Goal: Task Accomplishment & Management: Complete application form

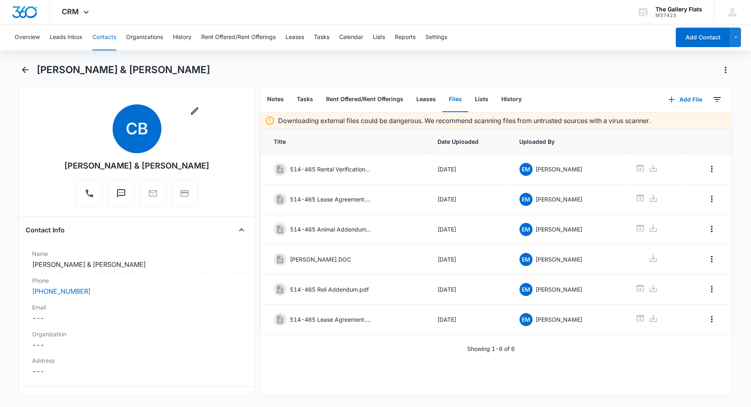
scroll to position [440, 0]
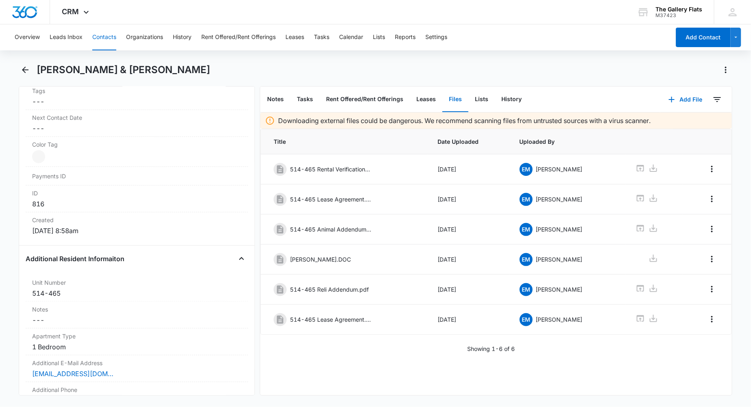
click at [106, 31] on button "Contacts" at bounding box center [104, 37] width 24 height 26
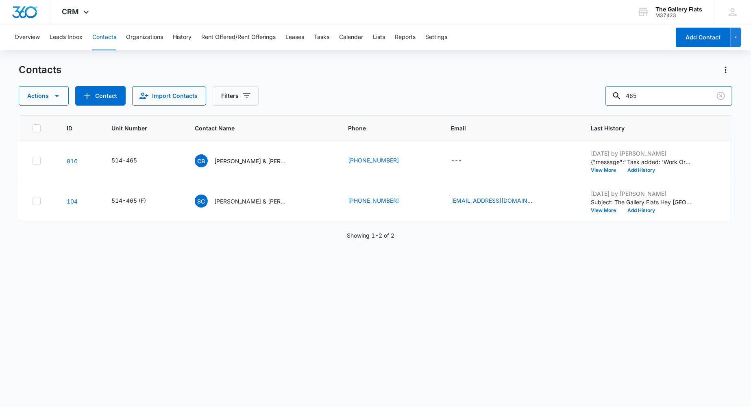
drag, startPoint x: 637, startPoint y: 101, endPoint x: 594, endPoint y: 99, distance: 42.7
click at [598, 100] on div "Actions Contact Import Contacts Filters 465" at bounding box center [375, 96] width 713 height 20
drag, startPoint x: 656, startPoint y: 98, endPoint x: 475, endPoint y: 74, distance: 183.2
click at [502, 76] on div "Contacts Actions Contact Import Contacts Filters 465" at bounding box center [375, 84] width 713 height 42
type input "255"
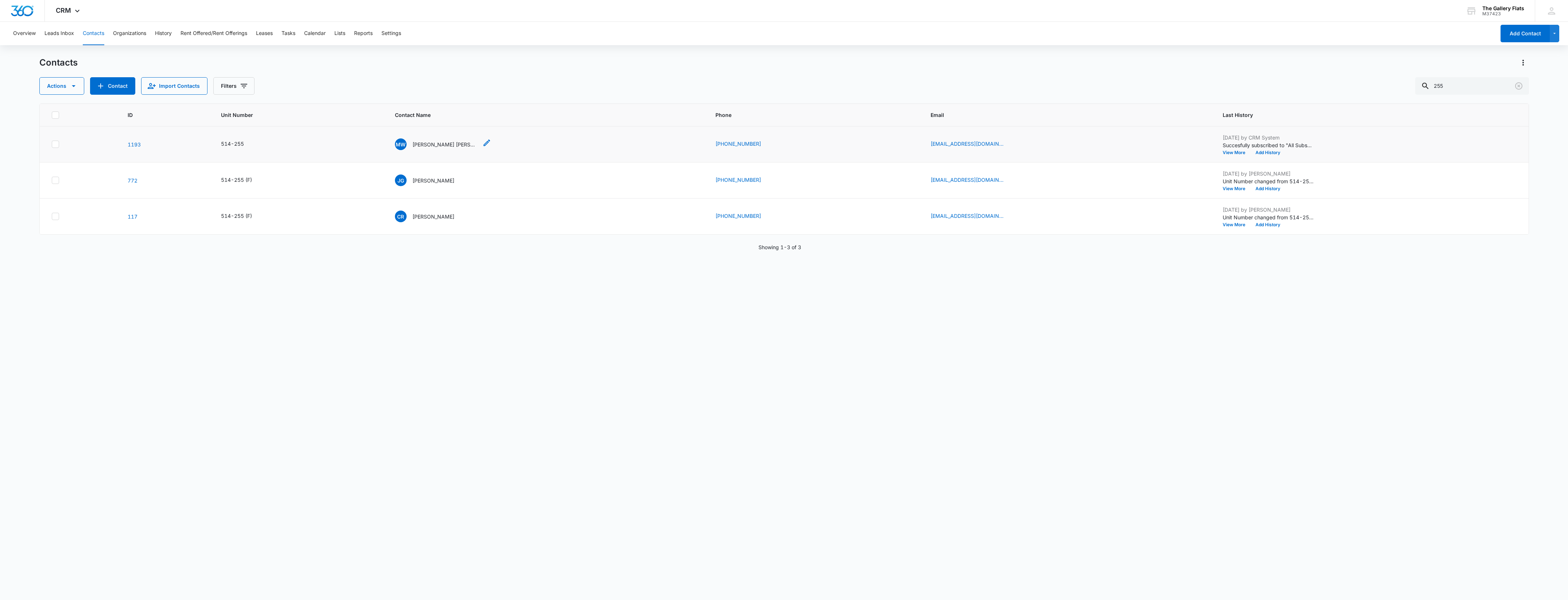
click at [453, 146] on p "[PERSON_NAME] [PERSON_NAME]" at bounding box center [445, 144] width 66 height 8
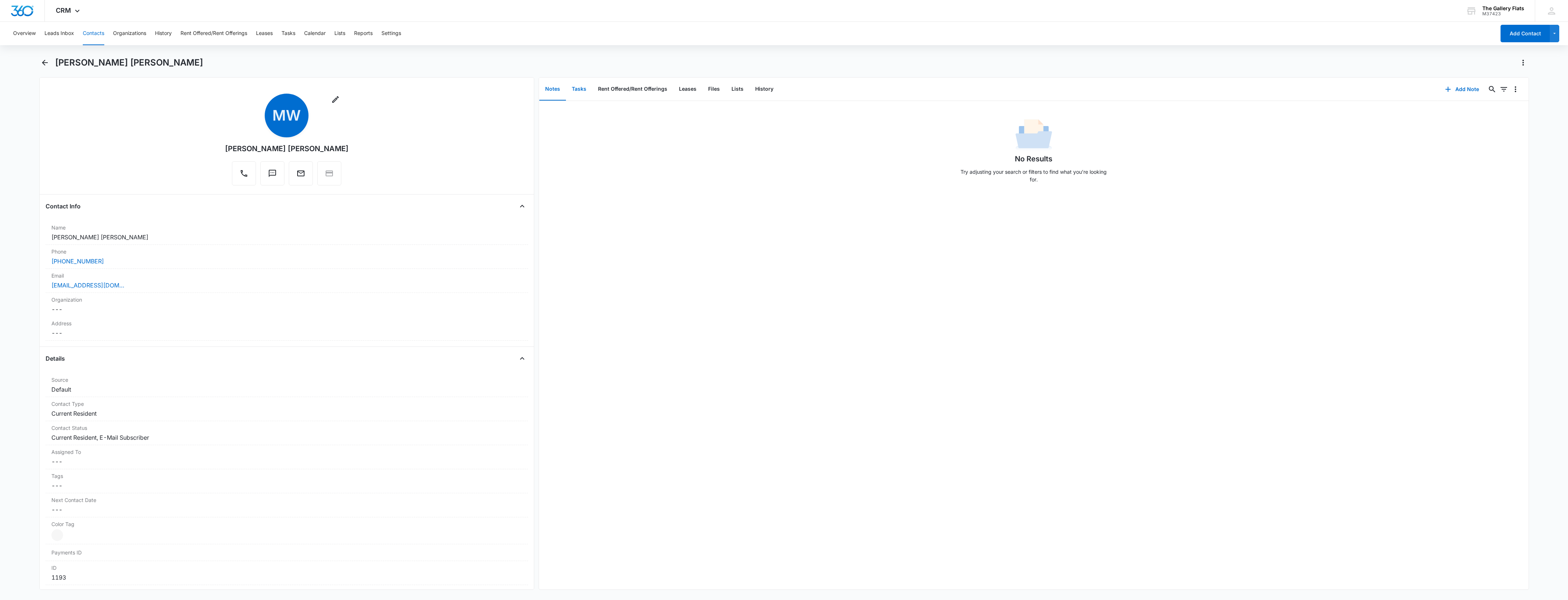
click at [583, 83] on button "Tasks" at bounding box center [579, 89] width 26 height 22
click at [673, 241] on button "Add Task" at bounding box center [1034, 249] width 39 height 18
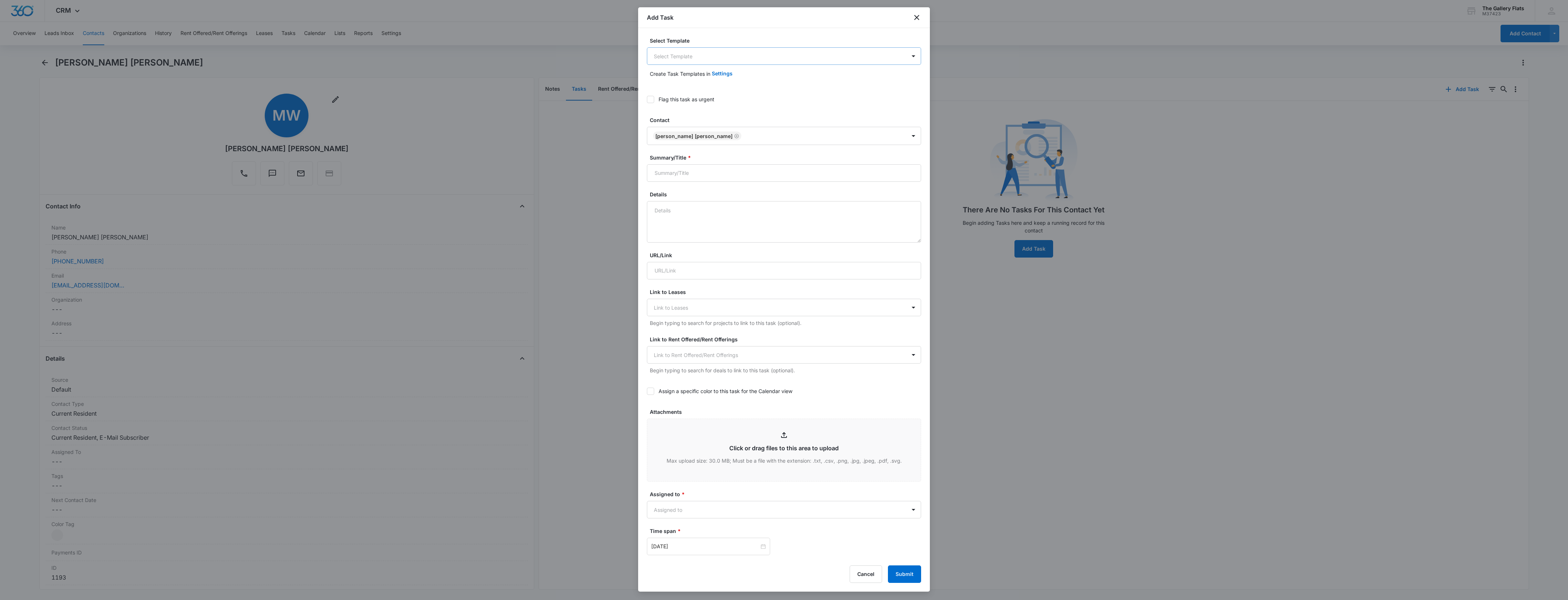
click at [673, 58] on body "CRM Apps Reputation Websites Forms CRM Email Social Shop Payments POS Content A…" at bounding box center [784, 300] width 1568 height 600
click at [673, 109] on p "Work Order #: Vendor:" at bounding box center [683, 109] width 54 height 8
click at [673, 175] on input "Work Order #: Vendor:" at bounding box center [784, 174] width 275 height 18
click at [673, 176] on input "Work Order #: 1 Vendor:" at bounding box center [784, 174] width 275 height 18
type input "Work Order #: 1 Vendor: Vintage Corporation"
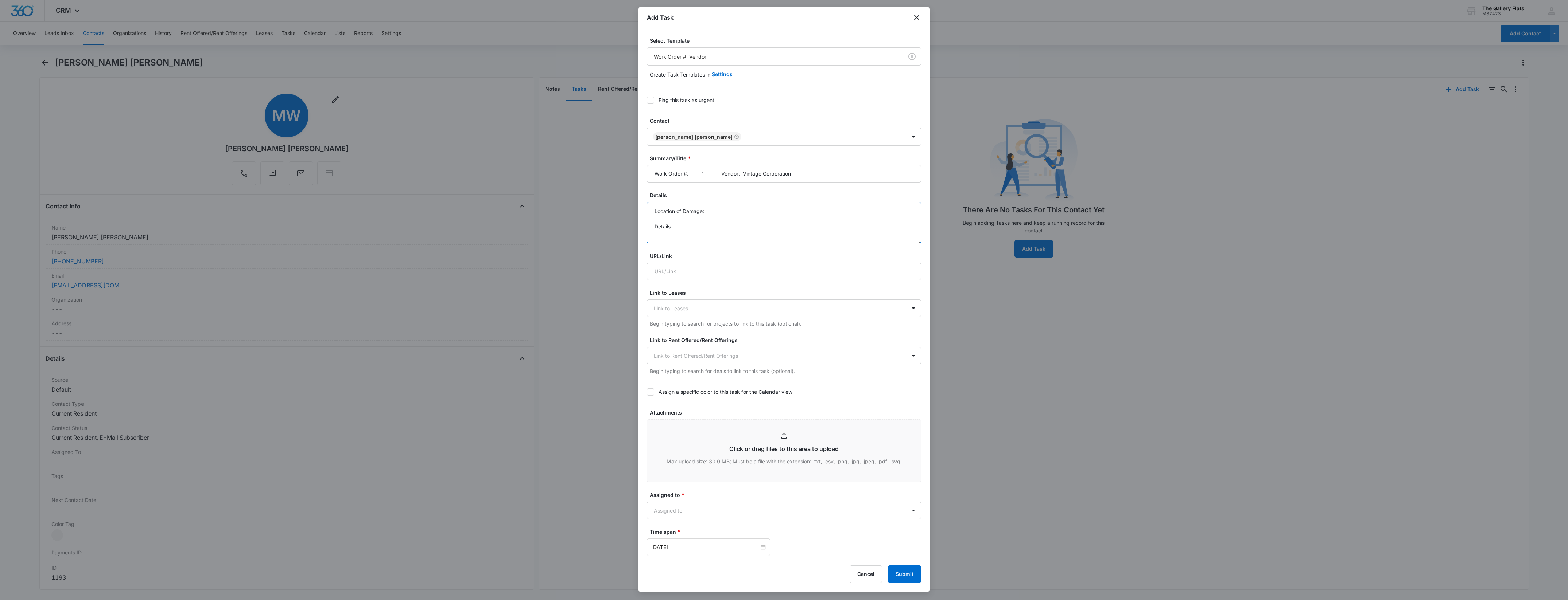
click at [673, 218] on textarea "Location of Damage: Details:" at bounding box center [784, 222] width 275 height 41
click at [673, 211] on textarea "Location of Damage: Details:" at bounding box center [784, 222] width 275 height 41
click at [673, 225] on textarea "Location of Damage: Bedroom Details:" at bounding box center [784, 222] width 275 height 41
type textarea "Location of Damage: Bedroom Details: Baseboards"
click at [673, 365] on input "Attachments" at bounding box center [784, 450] width 274 height 62
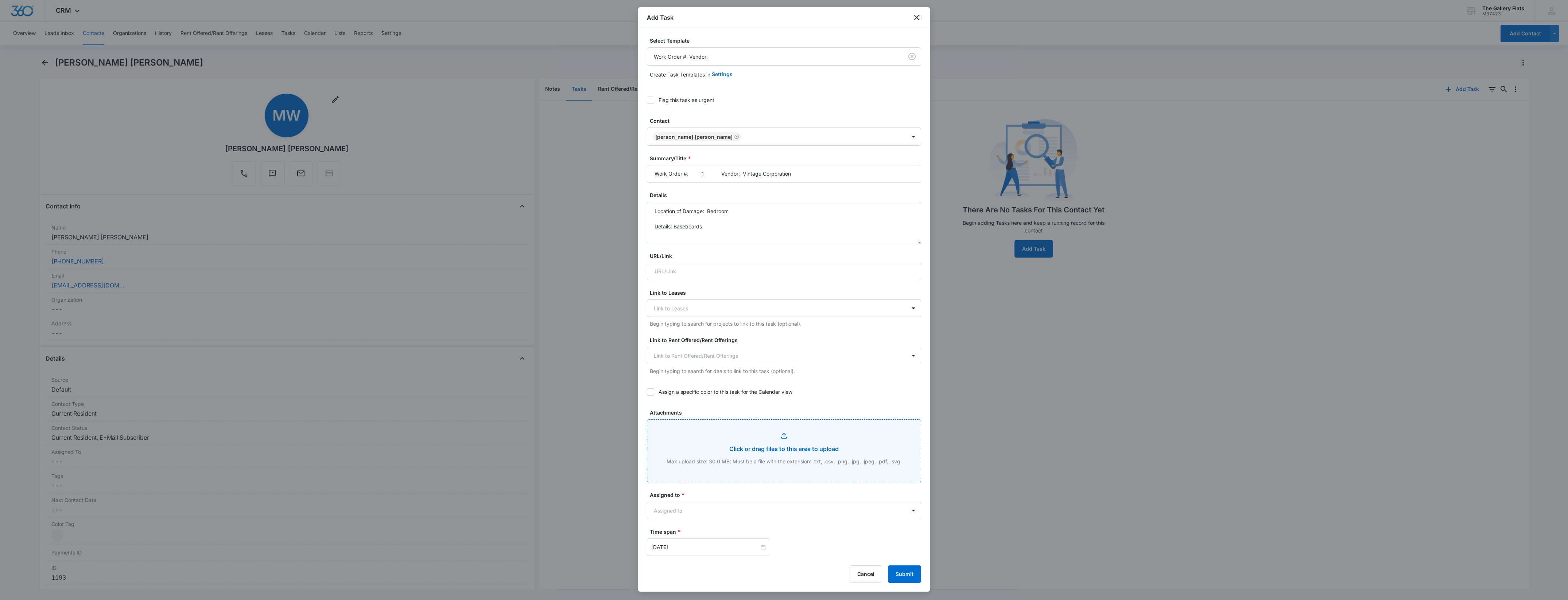
type input "C:\fakepath\Work Order 255.1.pdf"
click at [673, 365] on body "CRM Apps Reputation Websites Forms CRM Email Social Shop Payments POS Content A…" at bounding box center [784, 300] width 1568 height 600
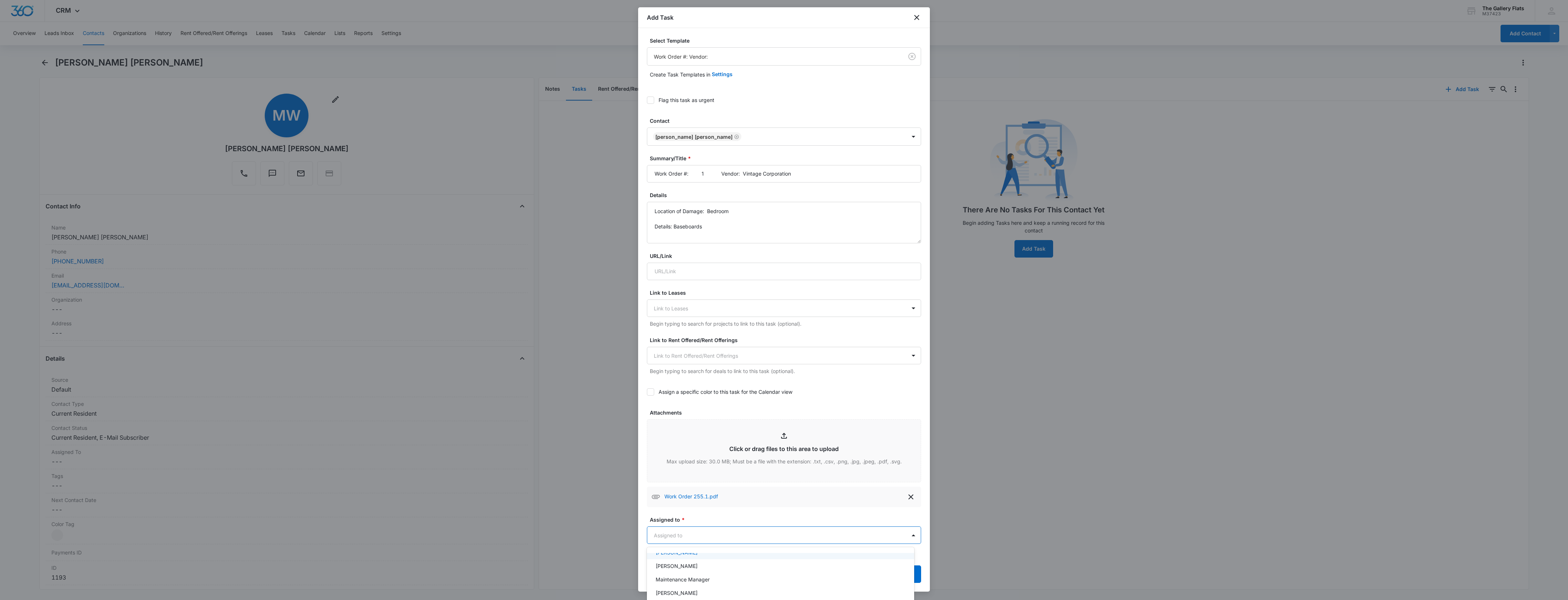
drag, startPoint x: 927, startPoint y: 355, endPoint x: 922, endPoint y: 406, distance: 51.2
click at [673, 365] on div at bounding box center [784, 300] width 1568 height 600
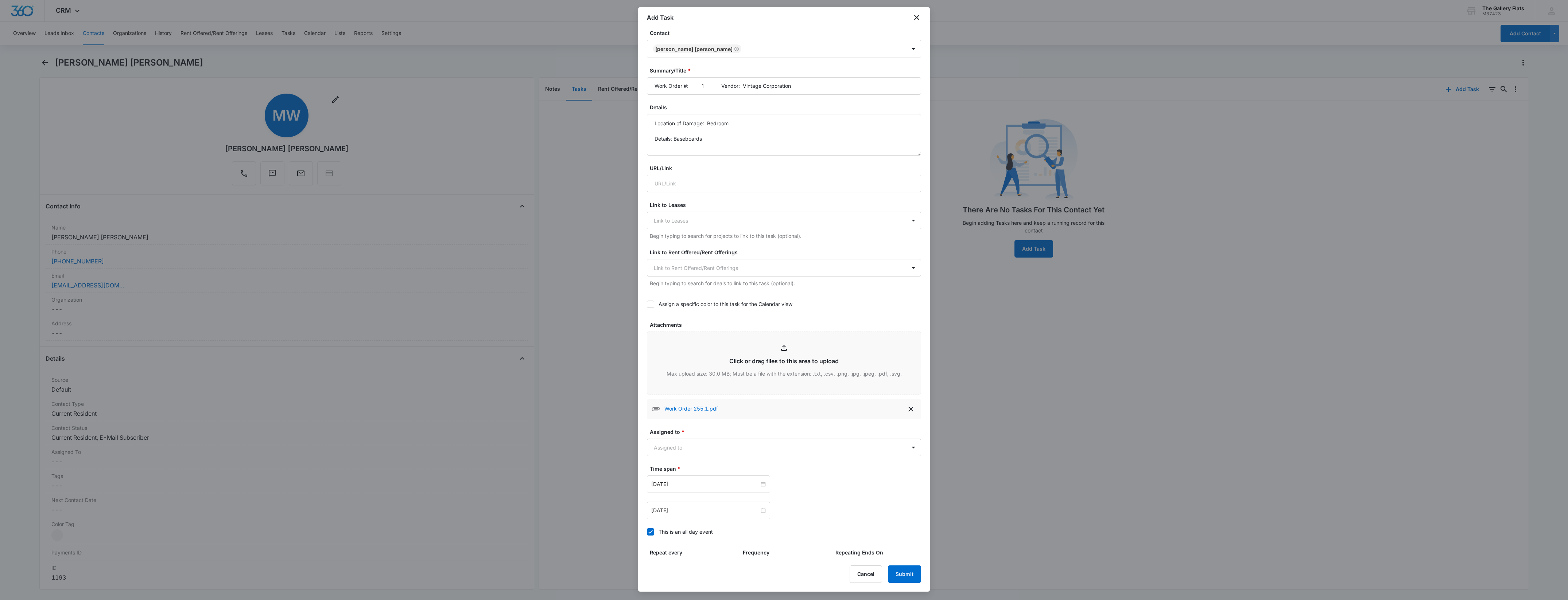
scroll to position [116, 0]
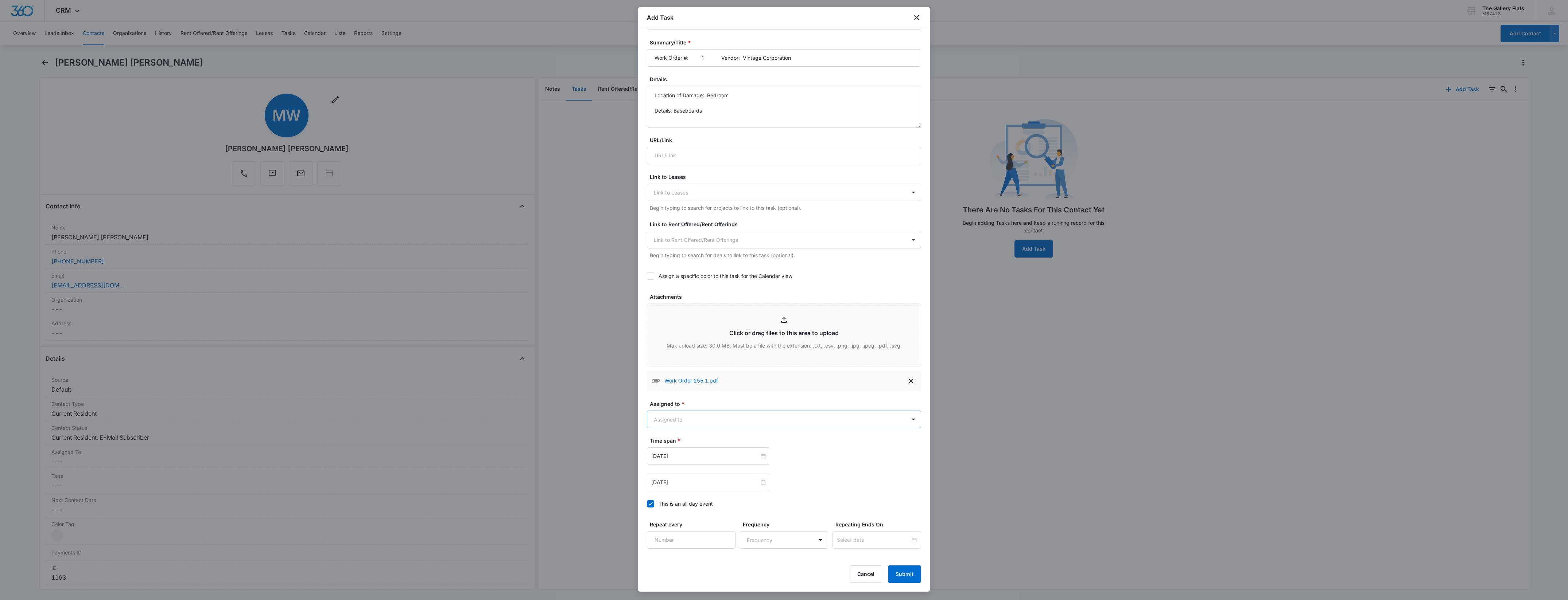
click at [673, 365] on body "CRM Apps Reputation Websites Forms CRM Email Social Shop Payments POS Content A…" at bounding box center [784, 300] width 1568 height 600
click at [673, 365] on p "[PERSON_NAME]" at bounding box center [677, 486] width 42 height 8
click at [673, 365] on div at bounding box center [784, 300] width 1568 height 600
drag, startPoint x: 703, startPoint y: 465, endPoint x: 702, endPoint y: 459, distance: 6.1
click at [673, 365] on div "[DATE]" at bounding box center [708, 457] width 123 height 18
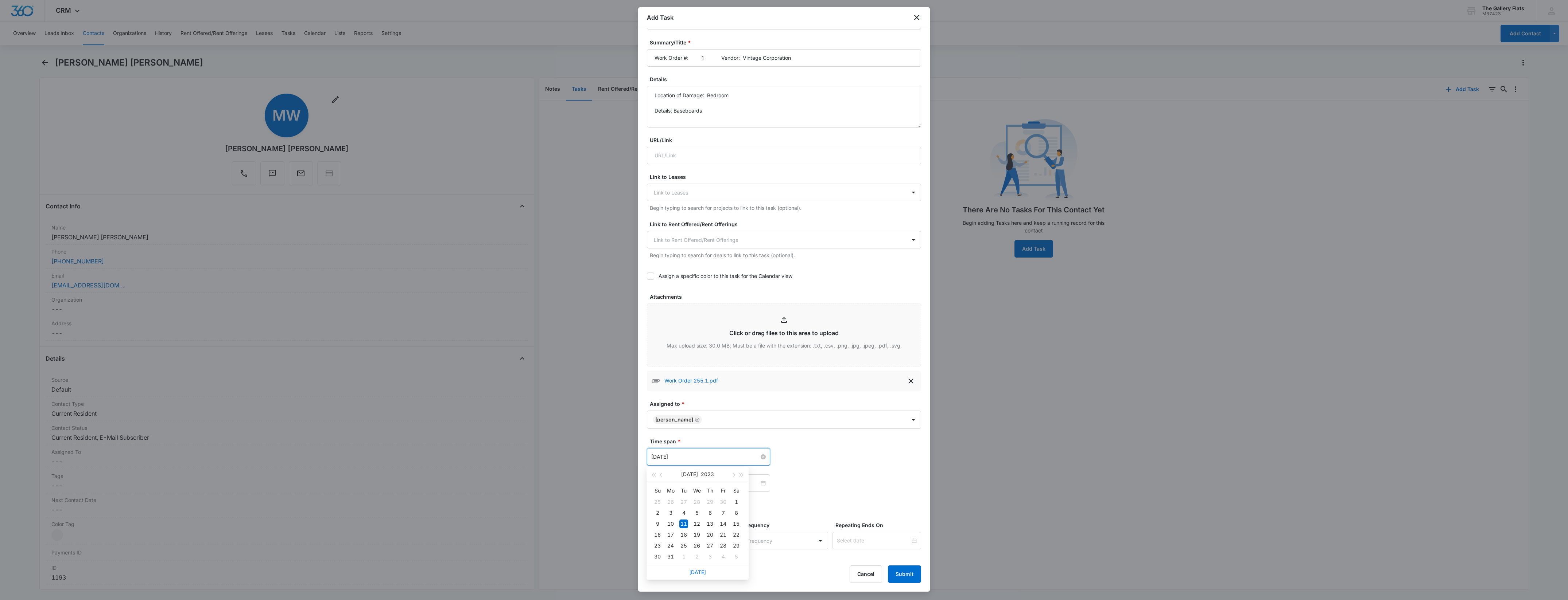
click at [673, 365] on input "[DATE]" at bounding box center [705, 457] width 108 height 8
click at [673, 365] on link "[DATE]" at bounding box center [697, 572] width 17 height 6
type input "[DATE]"
click at [673, 365] on input "[DATE]" at bounding box center [705, 483] width 108 height 8
click at [673, 365] on link "[DATE]" at bounding box center [697, 465] width 17 height 6
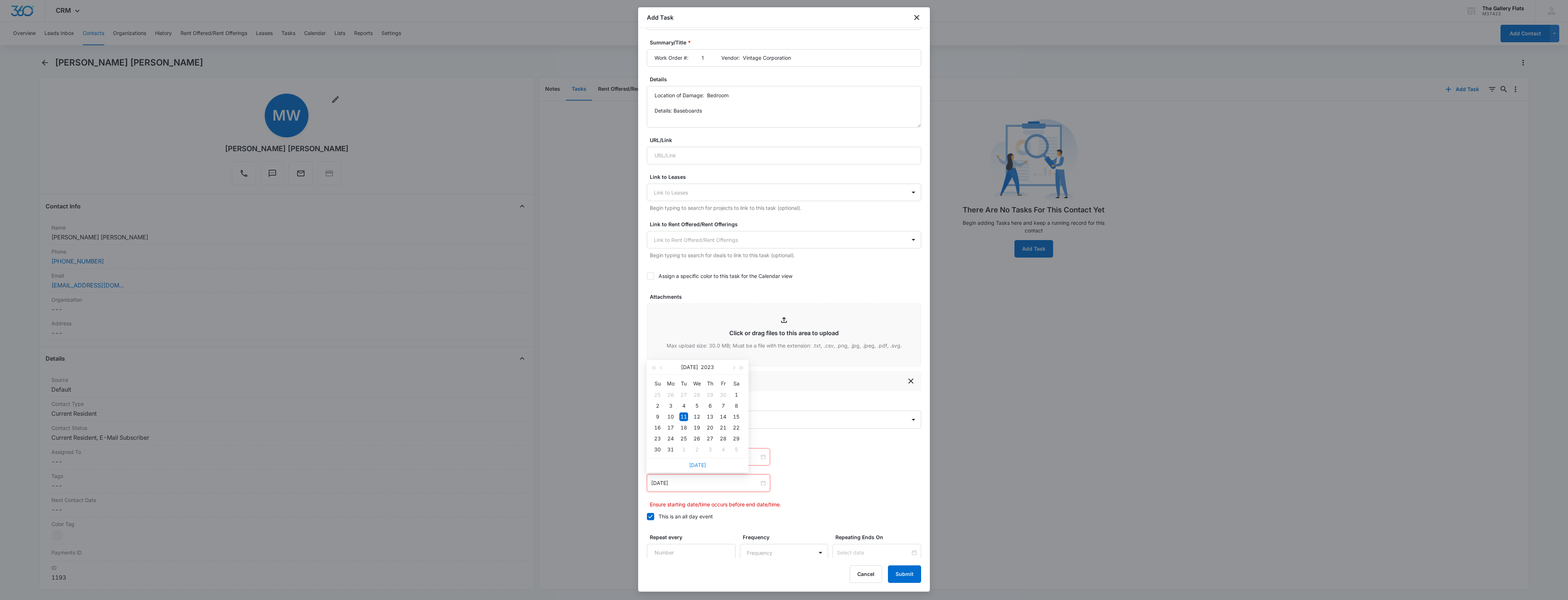
type input "[DATE]"
click at [673, 365] on button "Submit" at bounding box center [905, 575] width 33 height 18
